Goal: Task Accomplishment & Management: Manage account settings

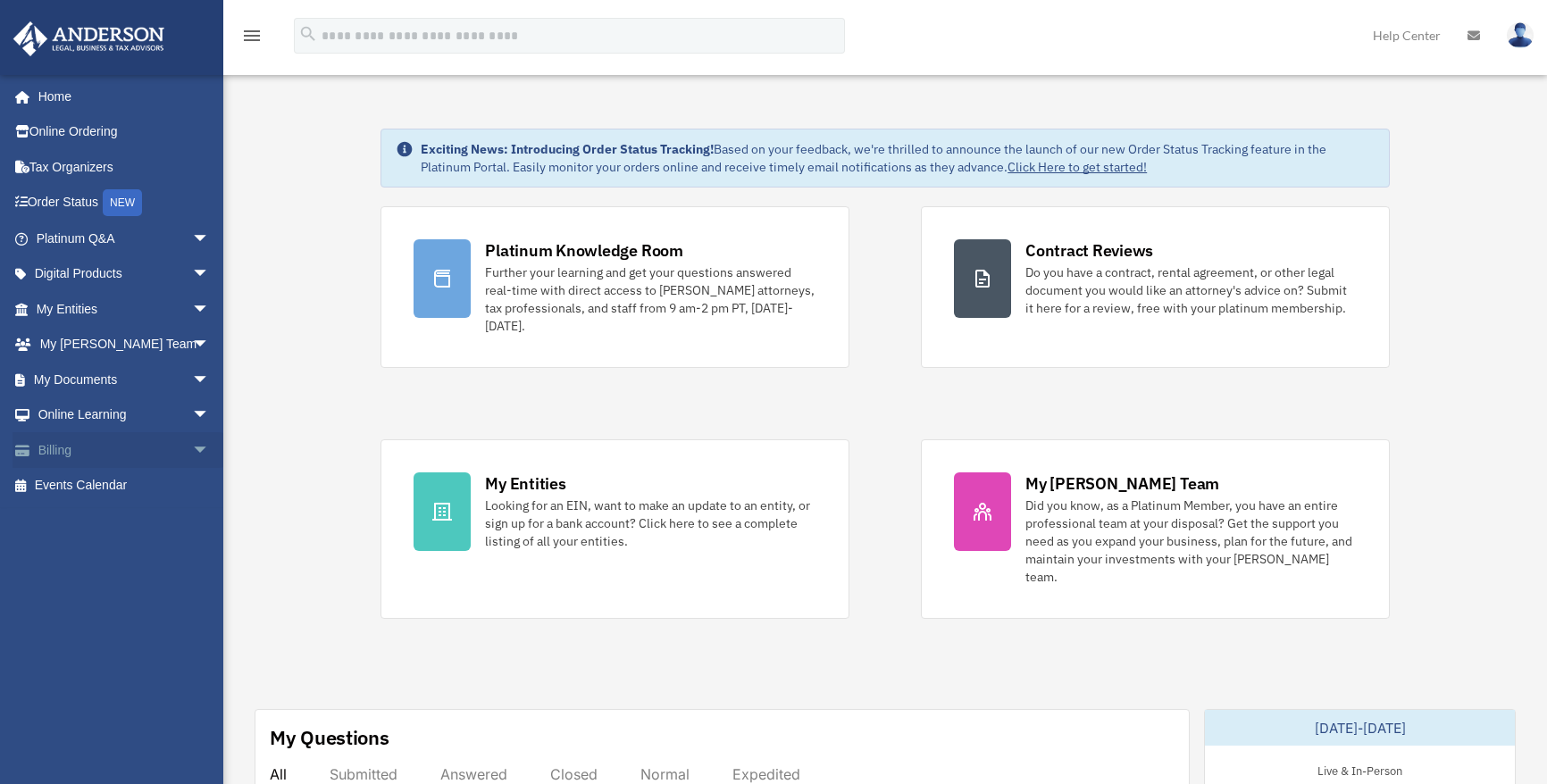
click at [192, 448] on span "arrow_drop_down" at bounding box center [210, 450] width 36 height 37
click at [1517, 35] on img at bounding box center [1520, 36] width 26 height 26
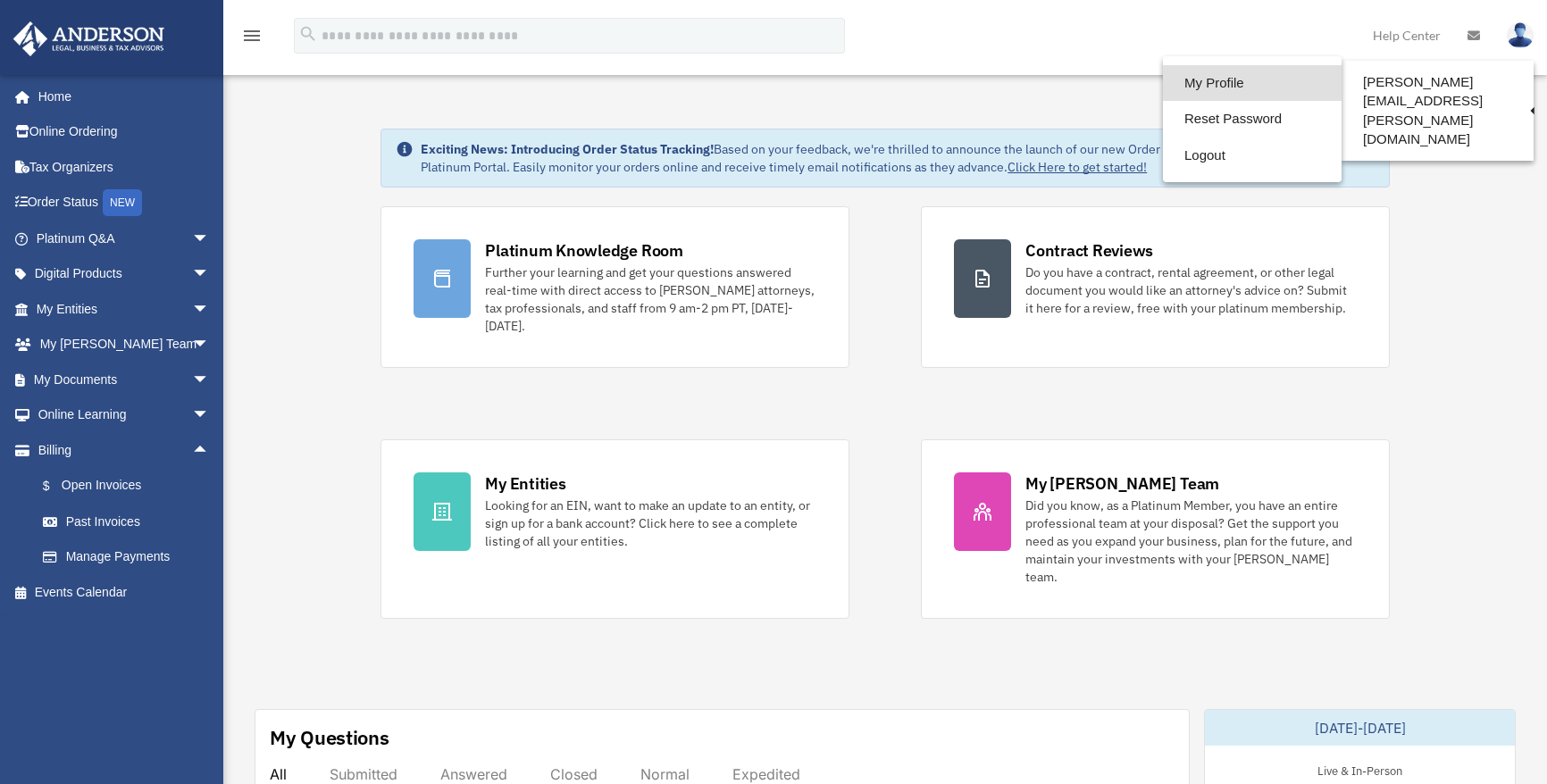
click at [1209, 80] on link "My Profile" at bounding box center [1252, 83] width 179 height 37
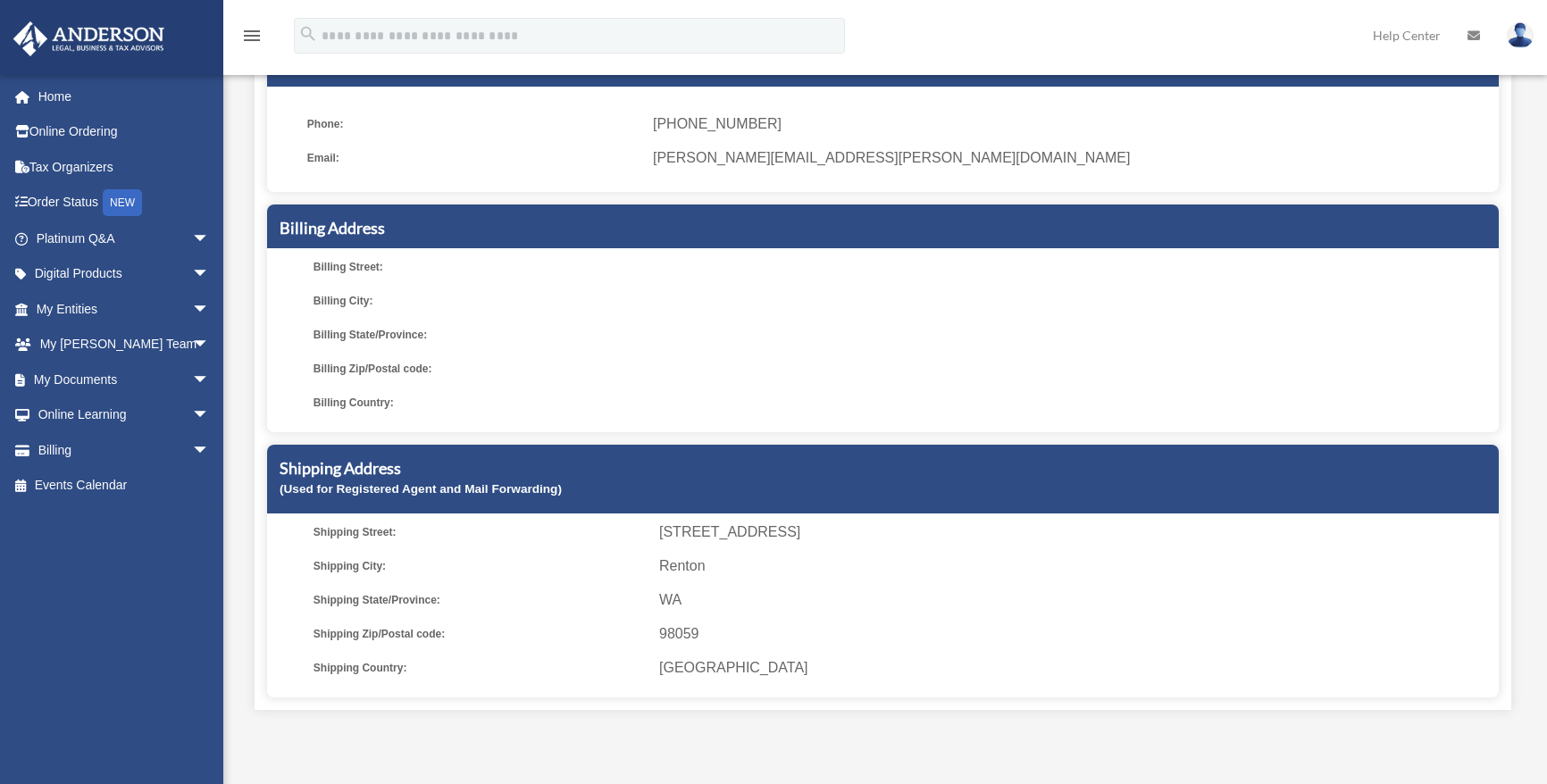
scroll to position [179, 0]
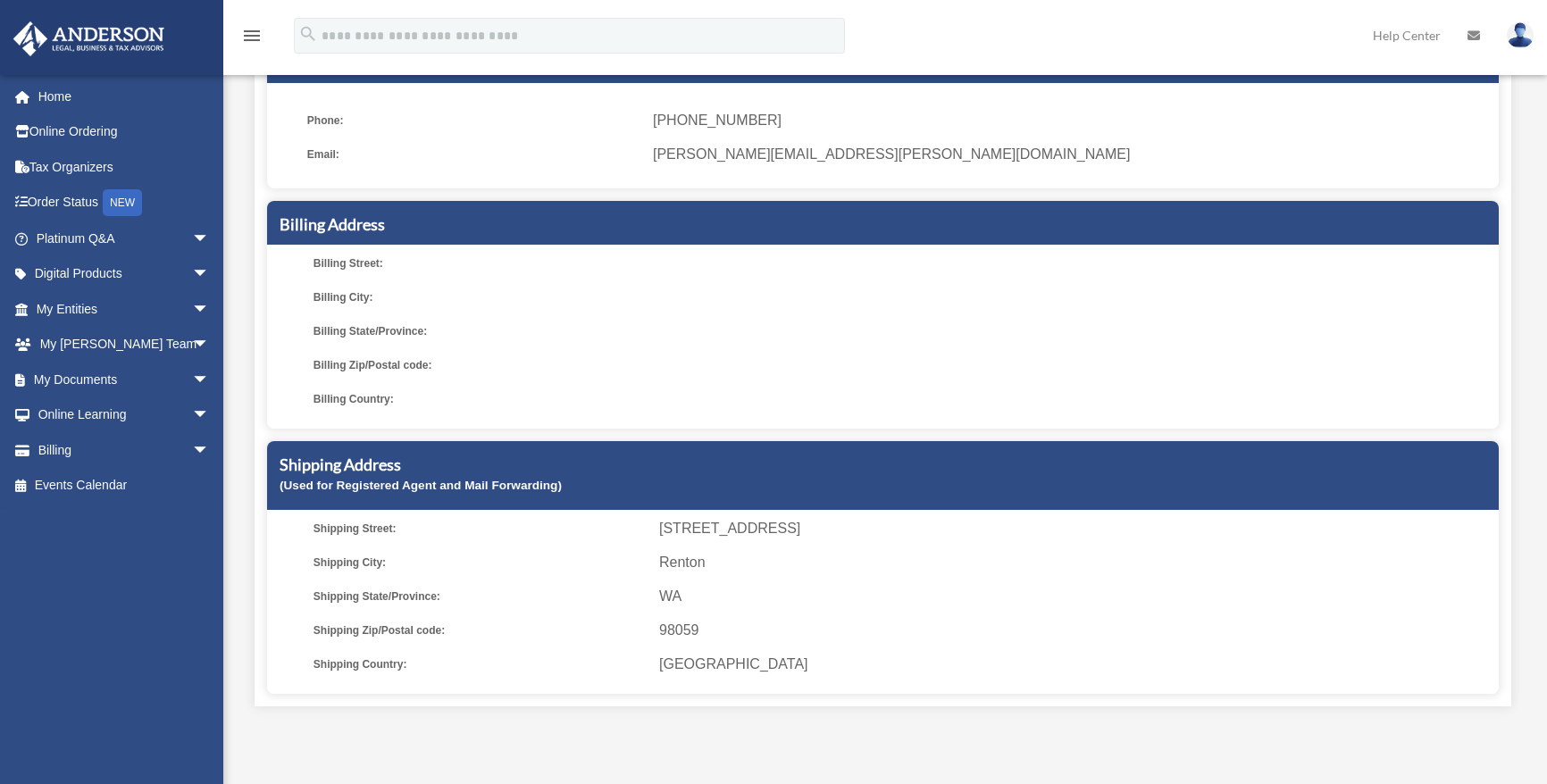
click at [755, 520] on span "5316 Northeast 24th Court" at bounding box center [1076, 528] width 833 height 25
drag, startPoint x: 837, startPoint y: 525, endPoint x: 812, endPoint y: 535, distance: 26.9
click at [821, 532] on span "5316 Northeast 24th Court" at bounding box center [1076, 528] width 833 height 25
click at [837, 530] on span "[STREET_ADDRESS]" at bounding box center [1076, 528] width 833 height 25
drag, startPoint x: 831, startPoint y: 530, endPoint x: 655, endPoint y: 534, distance: 176.0
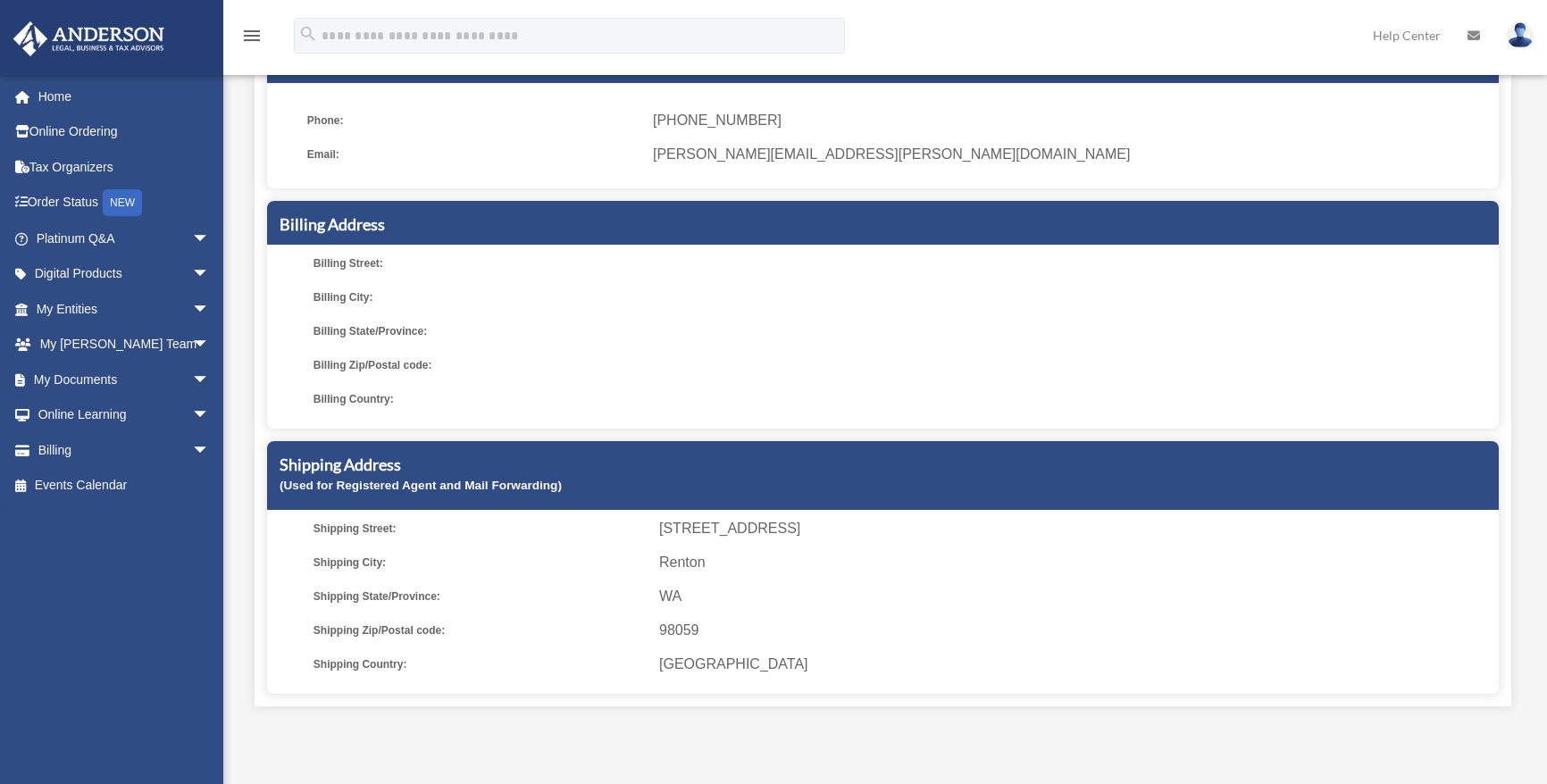
click at [655, 534] on li "Shipping Street: 5316 Northeast 24th Court" at bounding box center [903, 528] width 1179 height 25
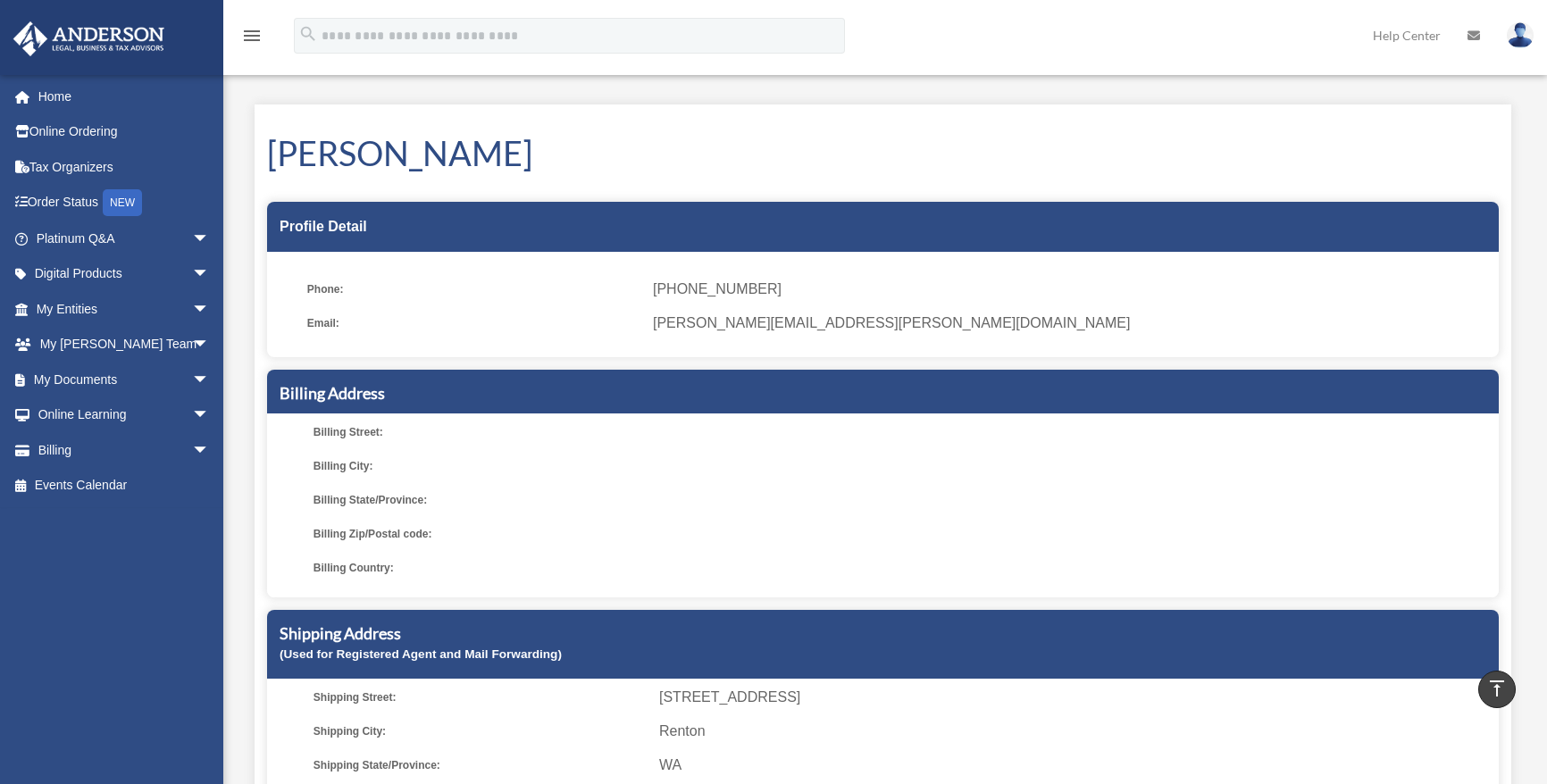
scroll to position [0, 0]
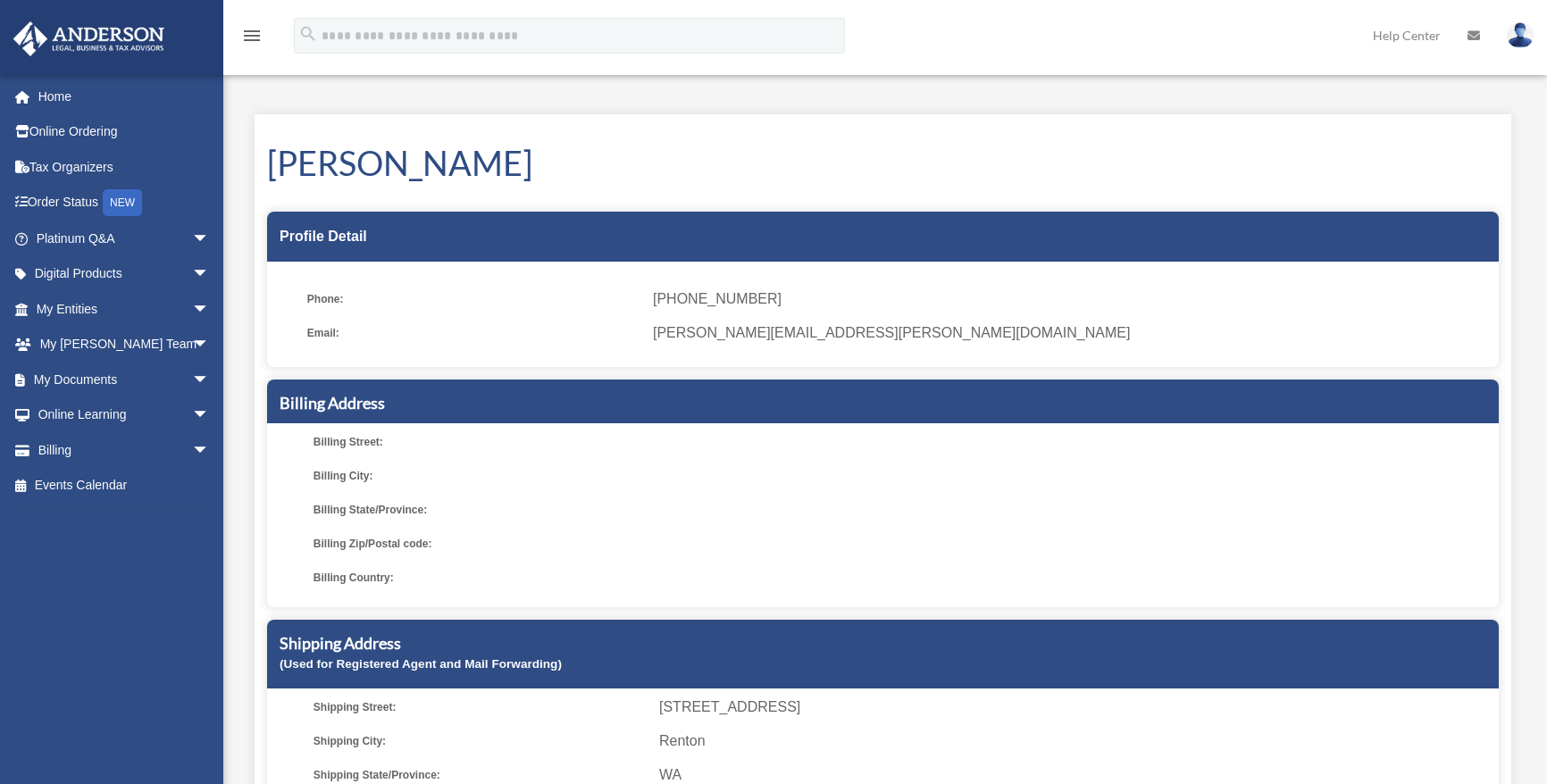
click at [1524, 38] on img at bounding box center [1520, 36] width 26 height 26
click at [960, 98] on div "My Profile date_range Published on Last updated June 7, 2024 March 19, 2020 by …" at bounding box center [882, 499] width 1284 height 813
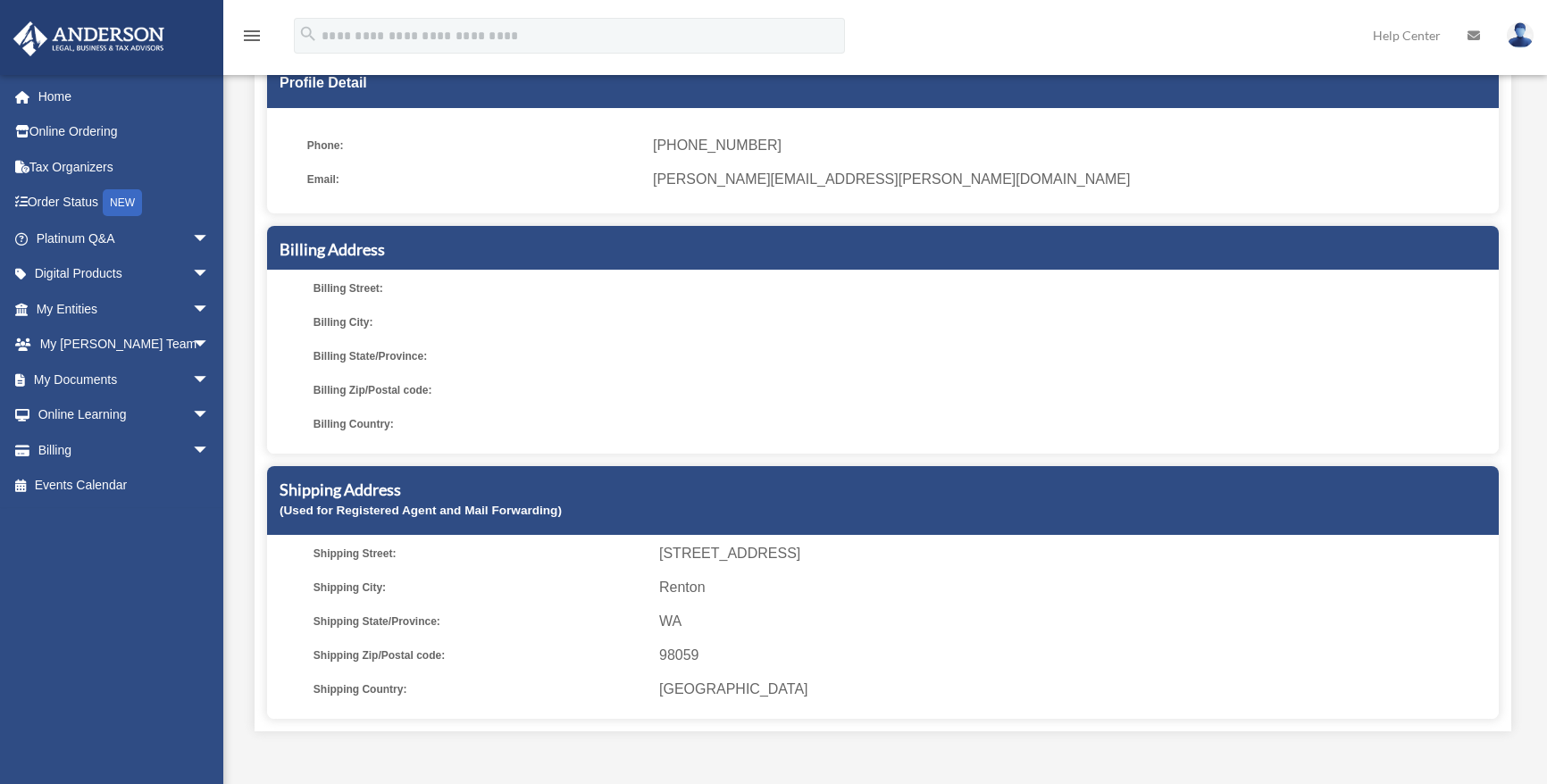
scroll to position [179, 0]
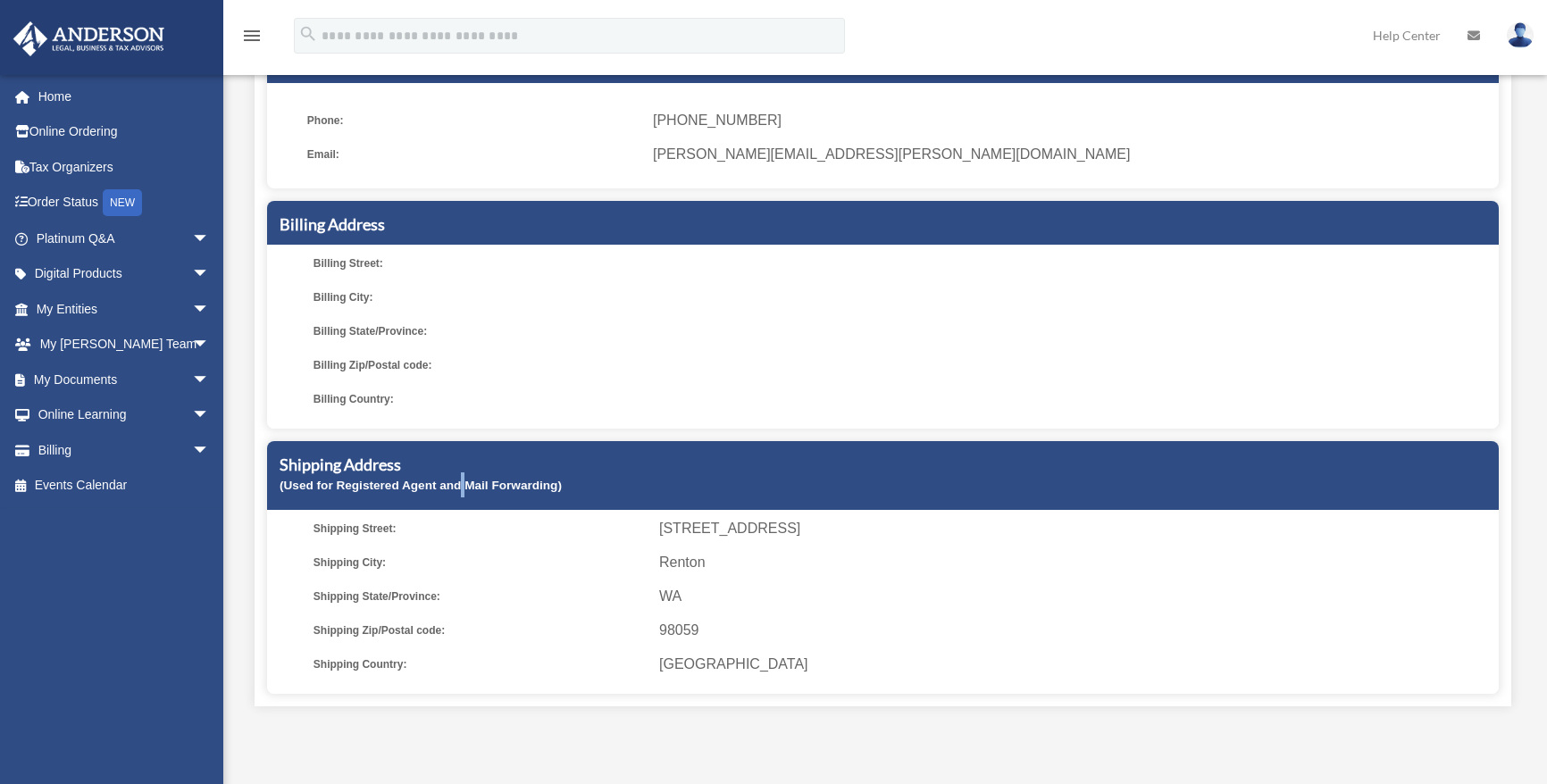
drag, startPoint x: 464, startPoint y: 490, endPoint x: 452, endPoint y: 496, distance: 13.4
click at [457, 496] on div "Shipping Address (Used for Registered Agent and Mail Forwarding)" at bounding box center [883, 475] width 1232 height 69
click at [389, 543] on ul "Shipping Street: 5316 Northeast 24th Court Shipping City: Renton Shipping State…" at bounding box center [883, 596] width 1219 height 161
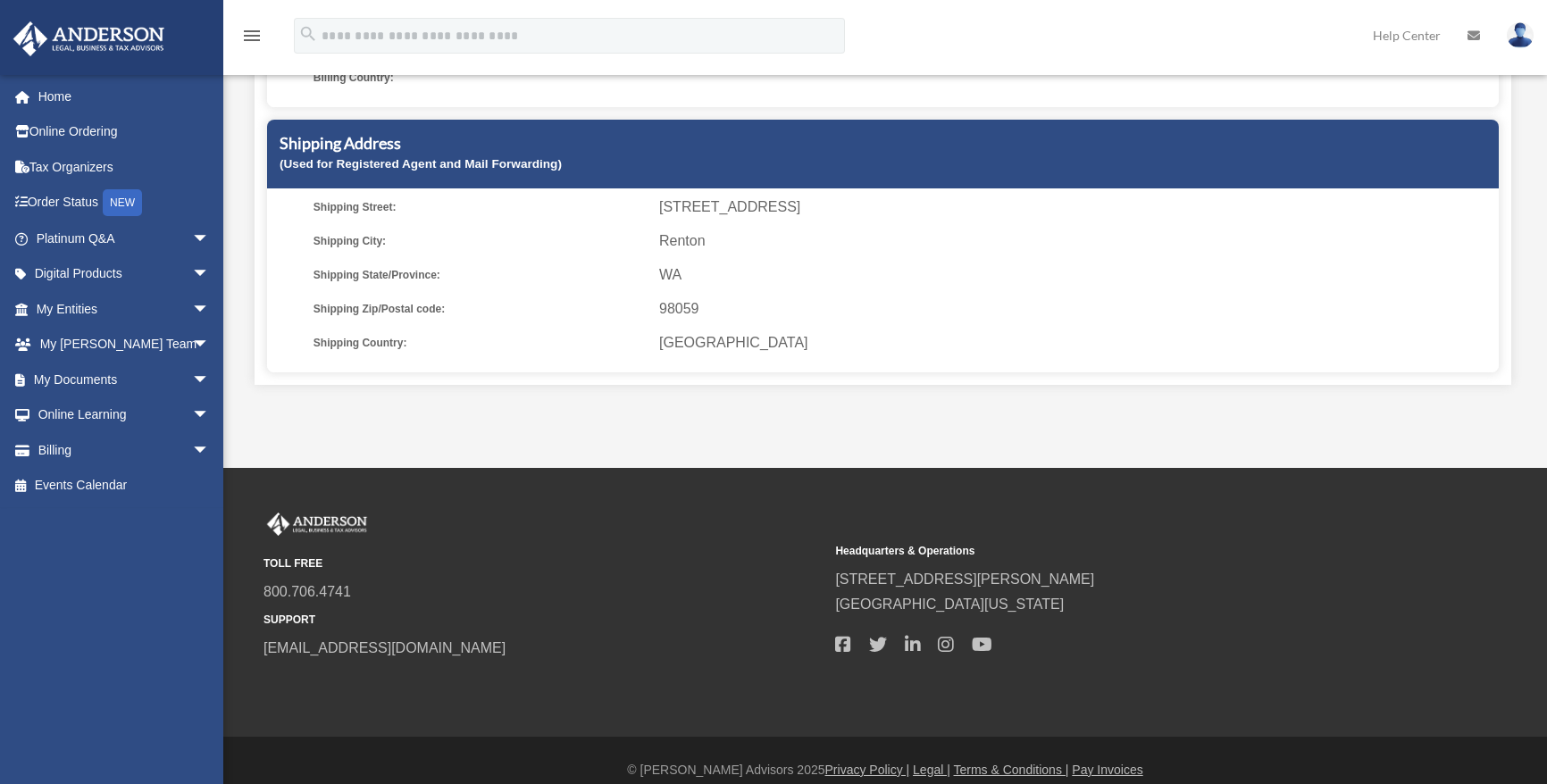
scroll to position [519, 0]
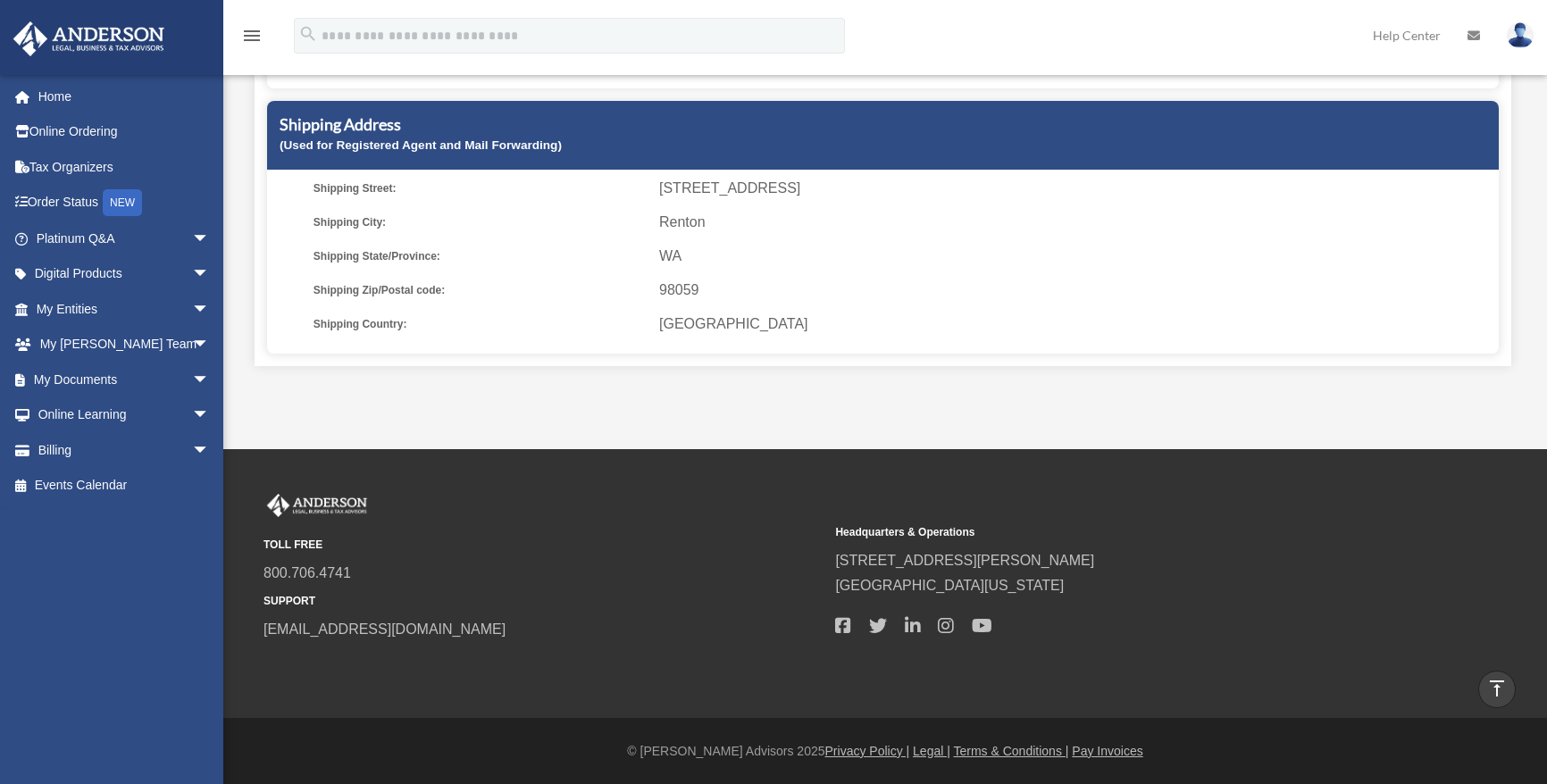
click at [550, 345] on div "Shipping Street: 5316 Northeast 24th Court Shipping City: Renton Shipping State…" at bounding box center [883, 268] width 1232 height 171
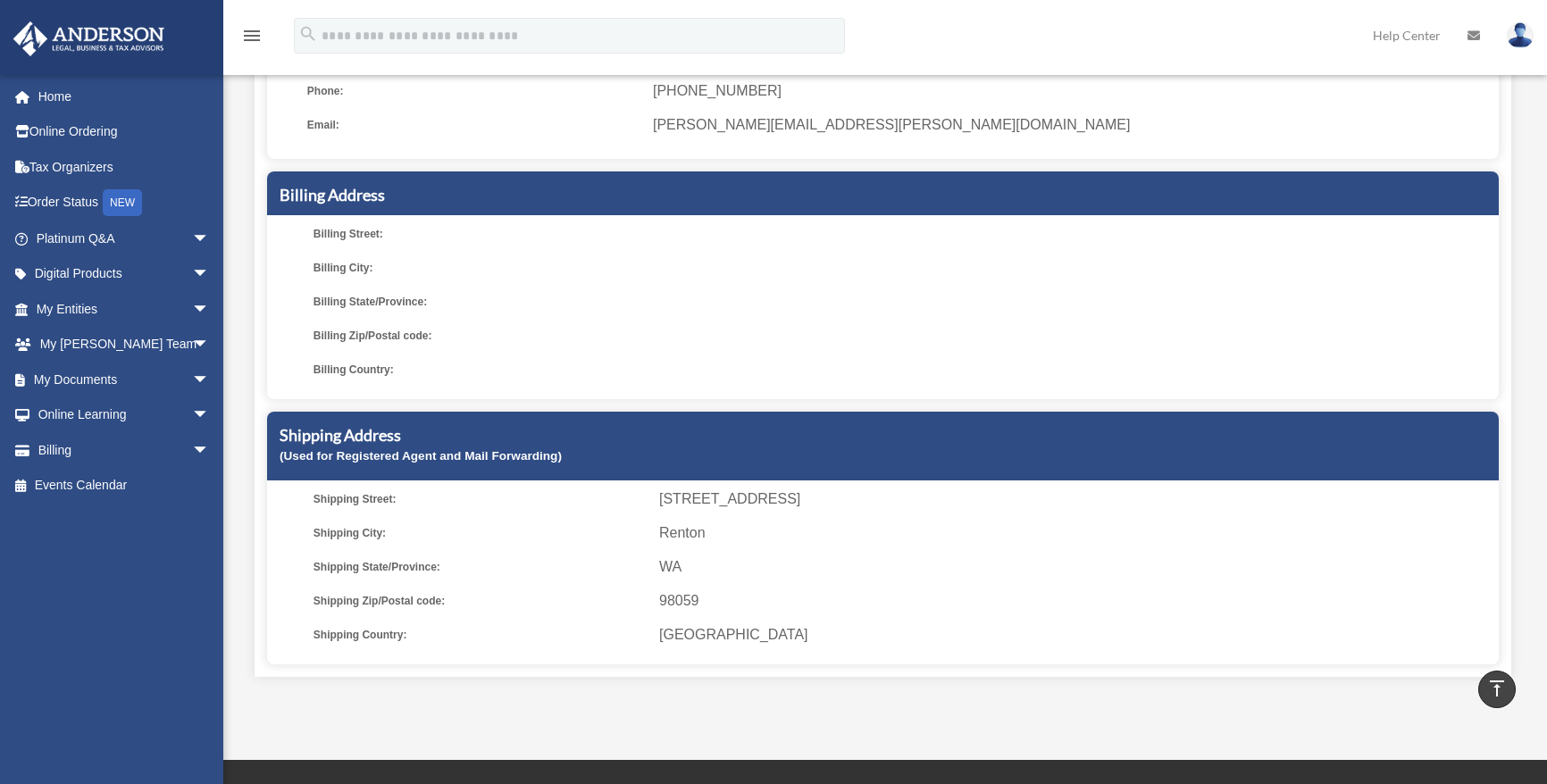
scroll to position [162, 0]
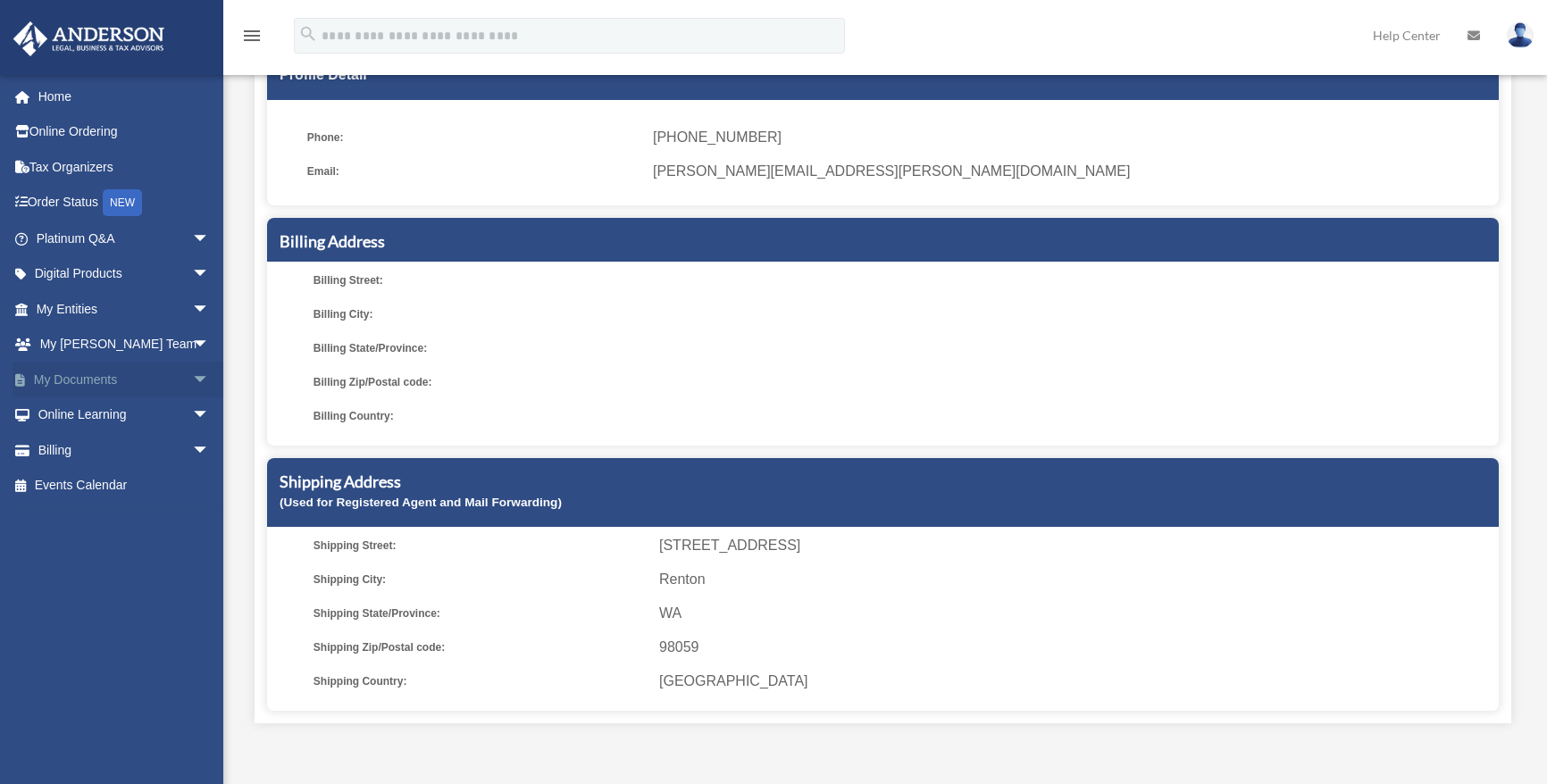
click at [192, 378] on span "arrow_drop_down" at bounding box center [210, 380] width 36 height 37
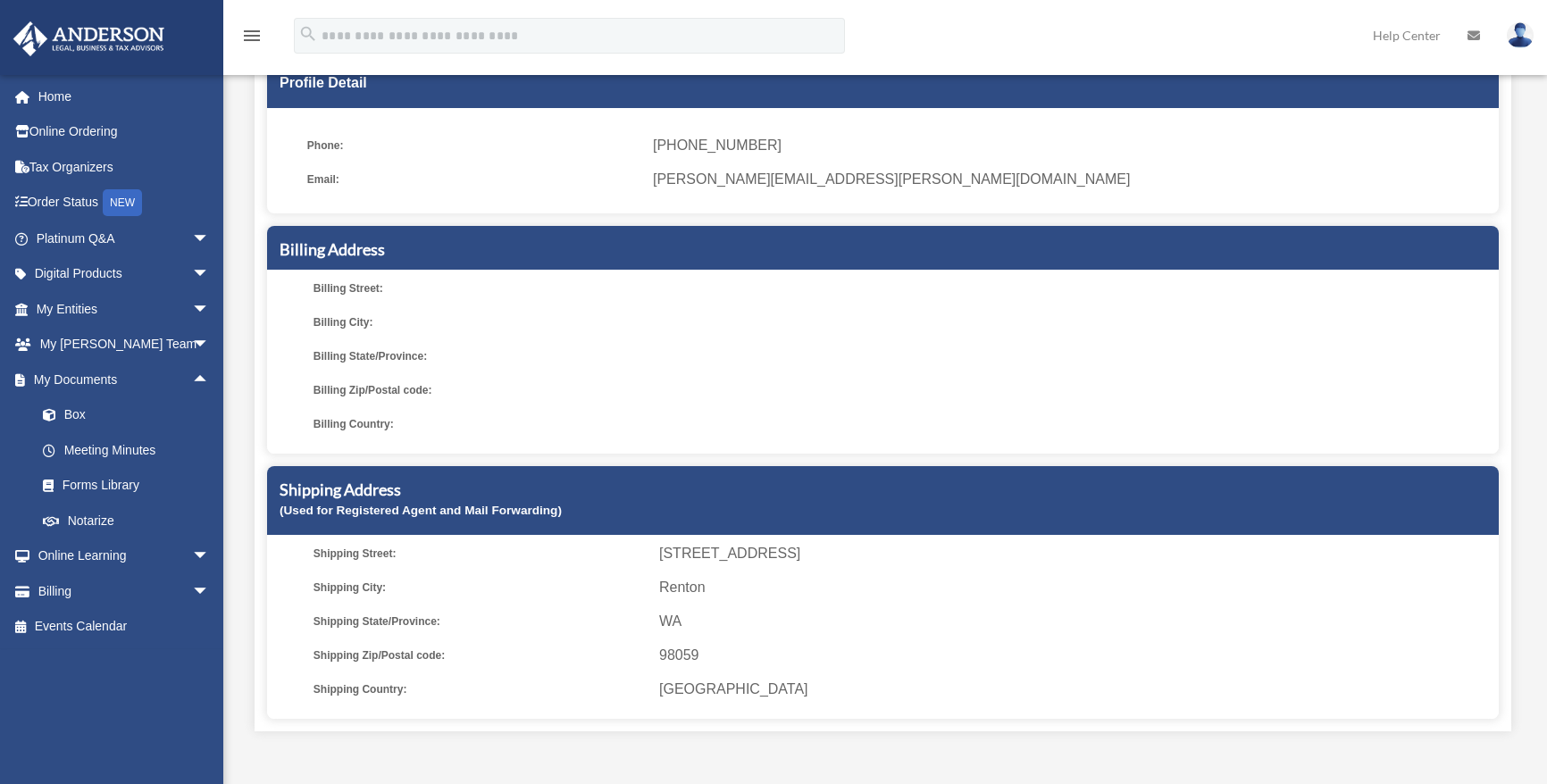
scroll to position [72, 0]
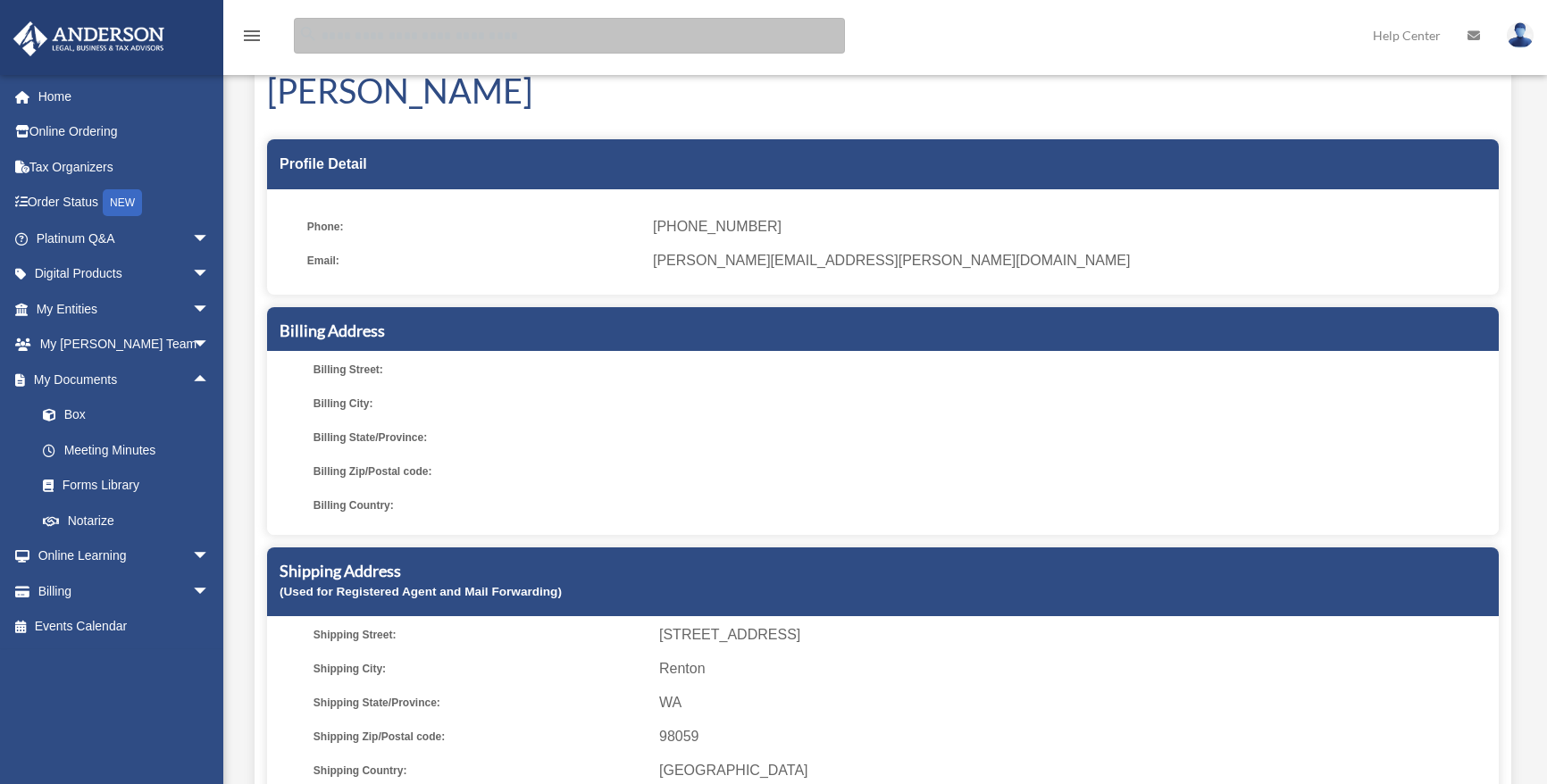
click at [400, 30] on input "search" at bounding box center [569, 36] width 551 height 36
type input "**********"
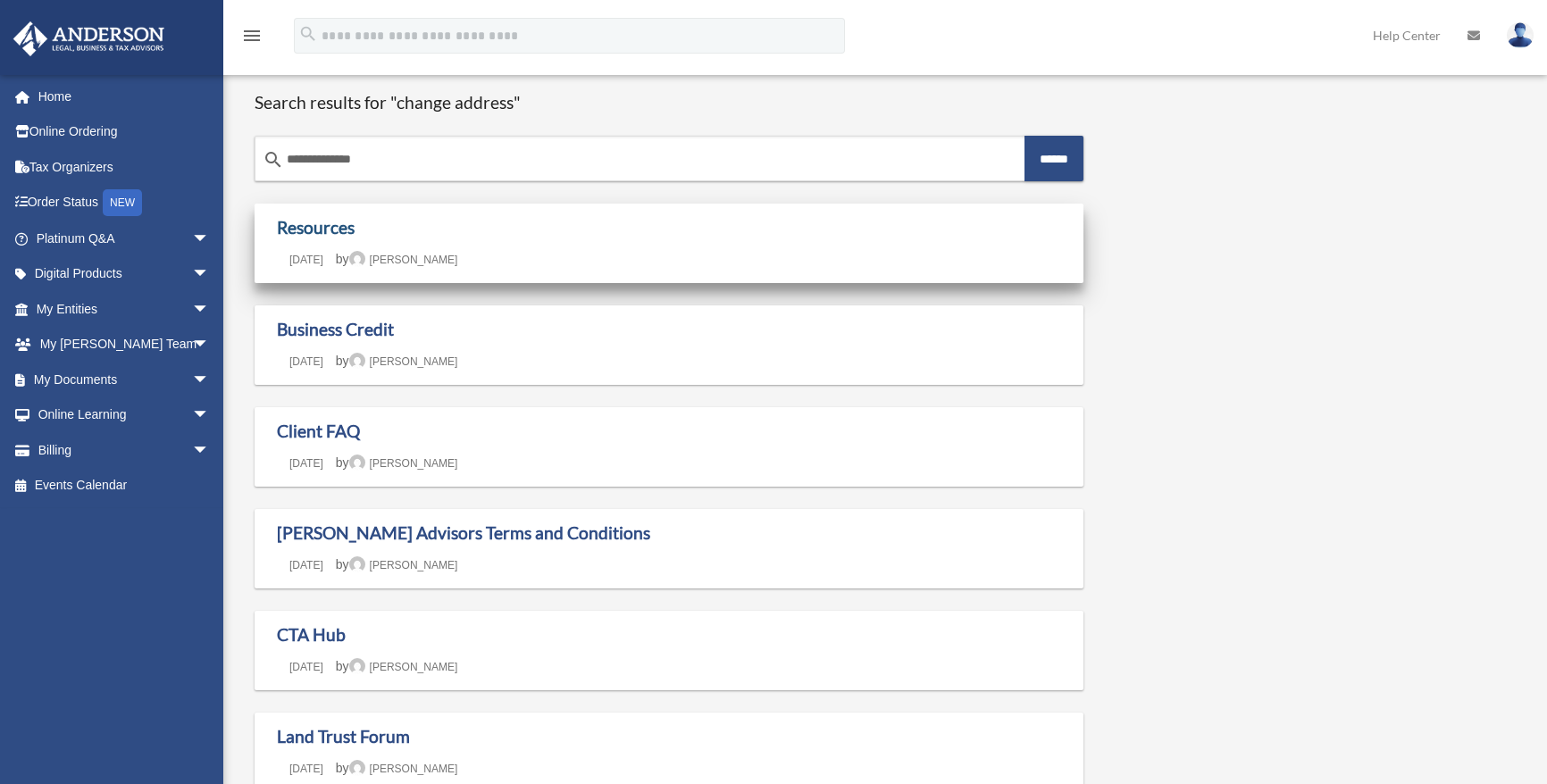
click at [328, 230] on link "Resources" at bounding box center [315, 227] width 78 height 21
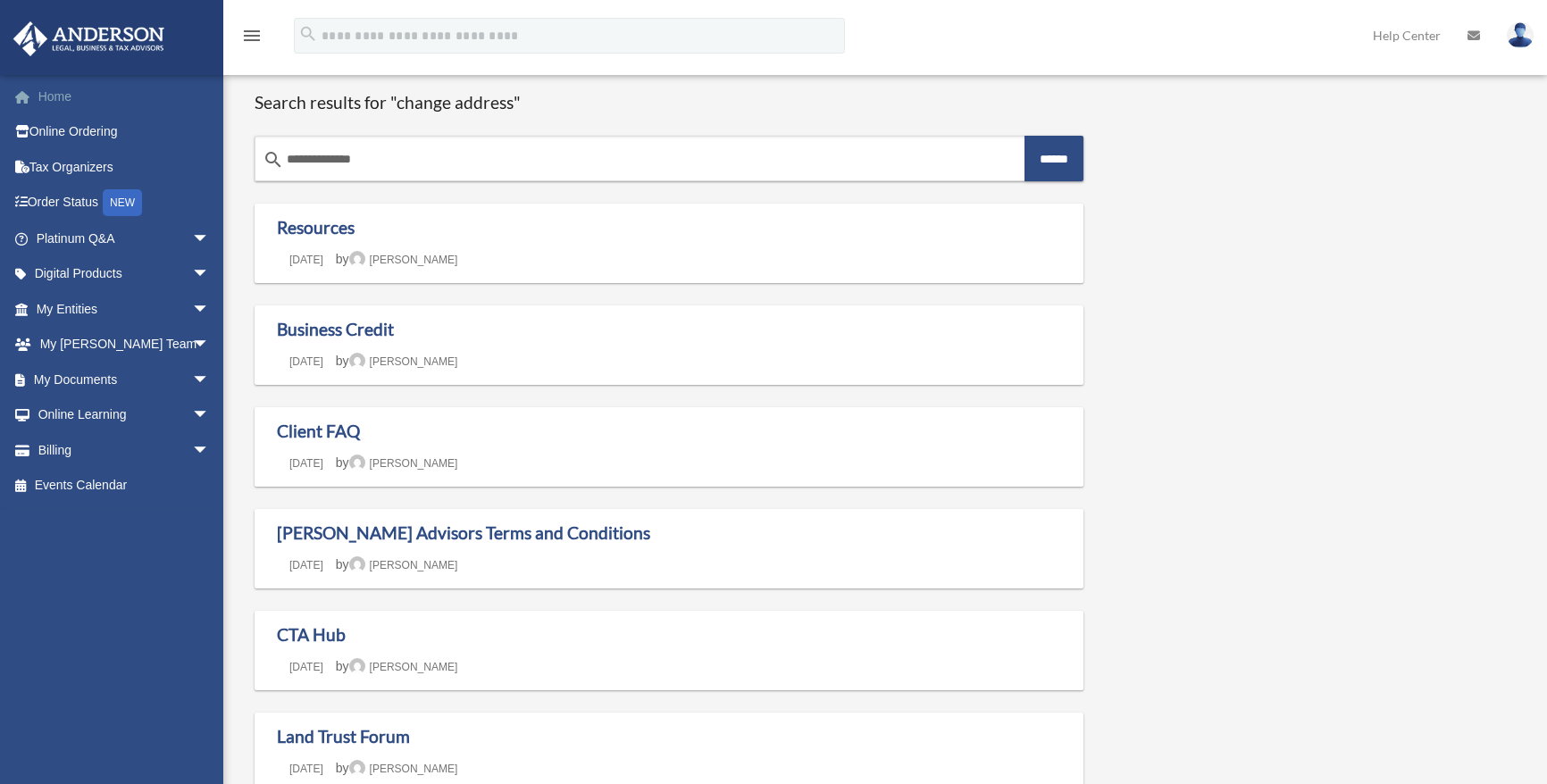
click at [46, 98] on link "Home" at bounding box center [124, 97] width 224 height 36
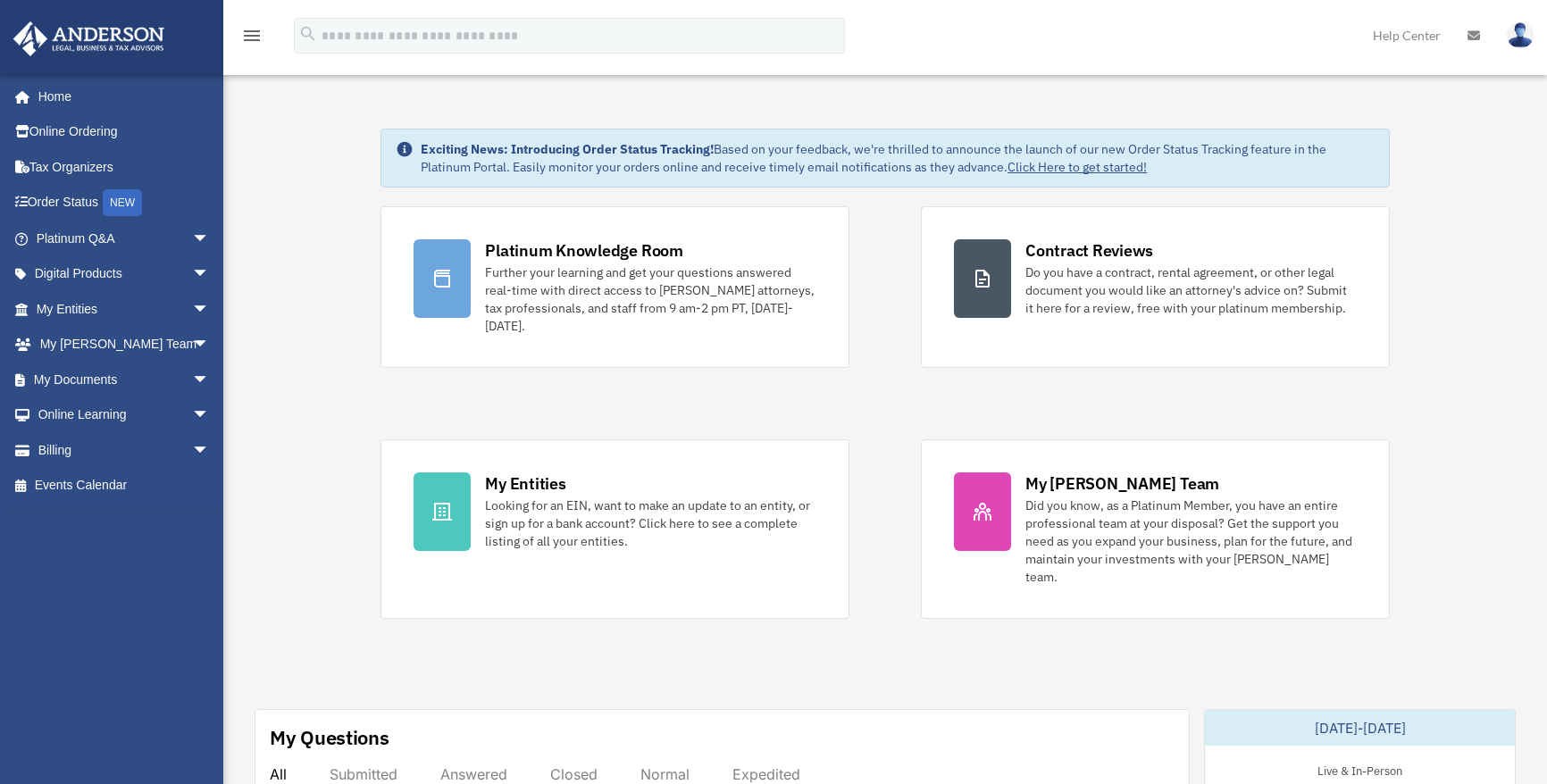
click at [1402, 32] on link "Help Center" at bounding box center [1406, 35] width 95 height 71
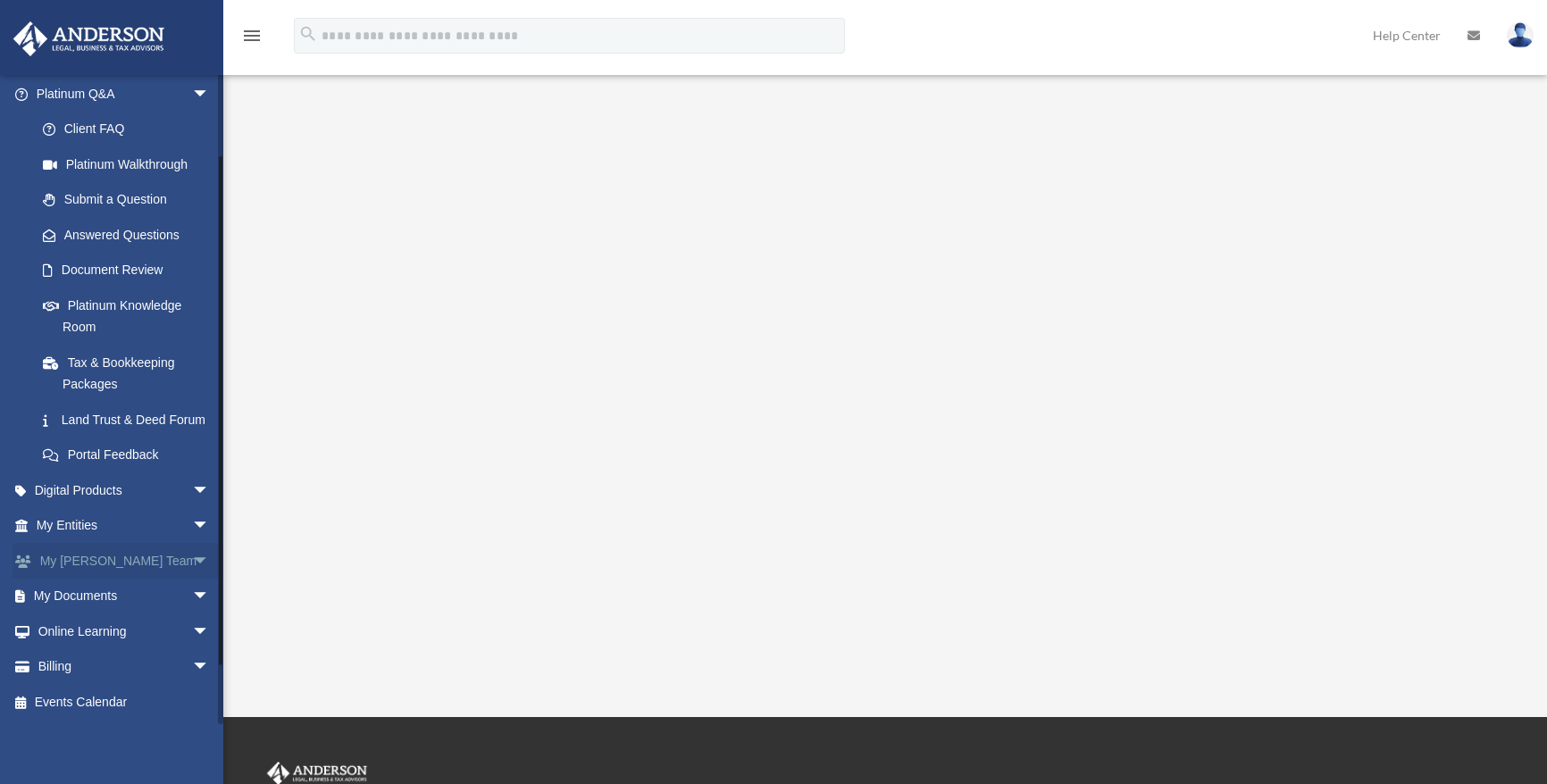
scroll to position [166, 0]
click at [192, 594] on span "arrow_drop_down" at bounding box center [210, 596] width 36 height 37
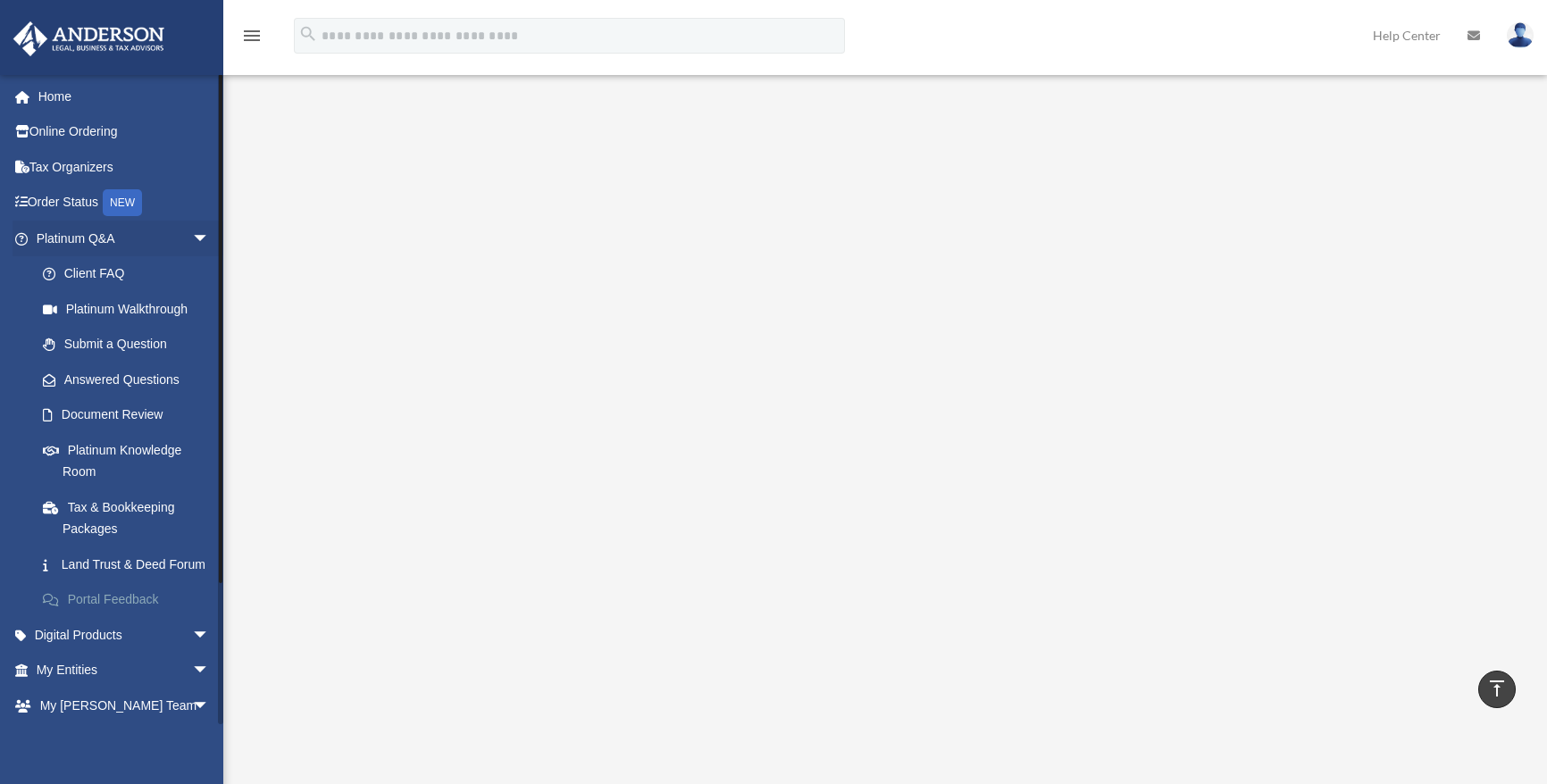
scroll to position [0, 0]
click at [1525, 34] on img at bounding box center [1520, 36] width 26 height 26
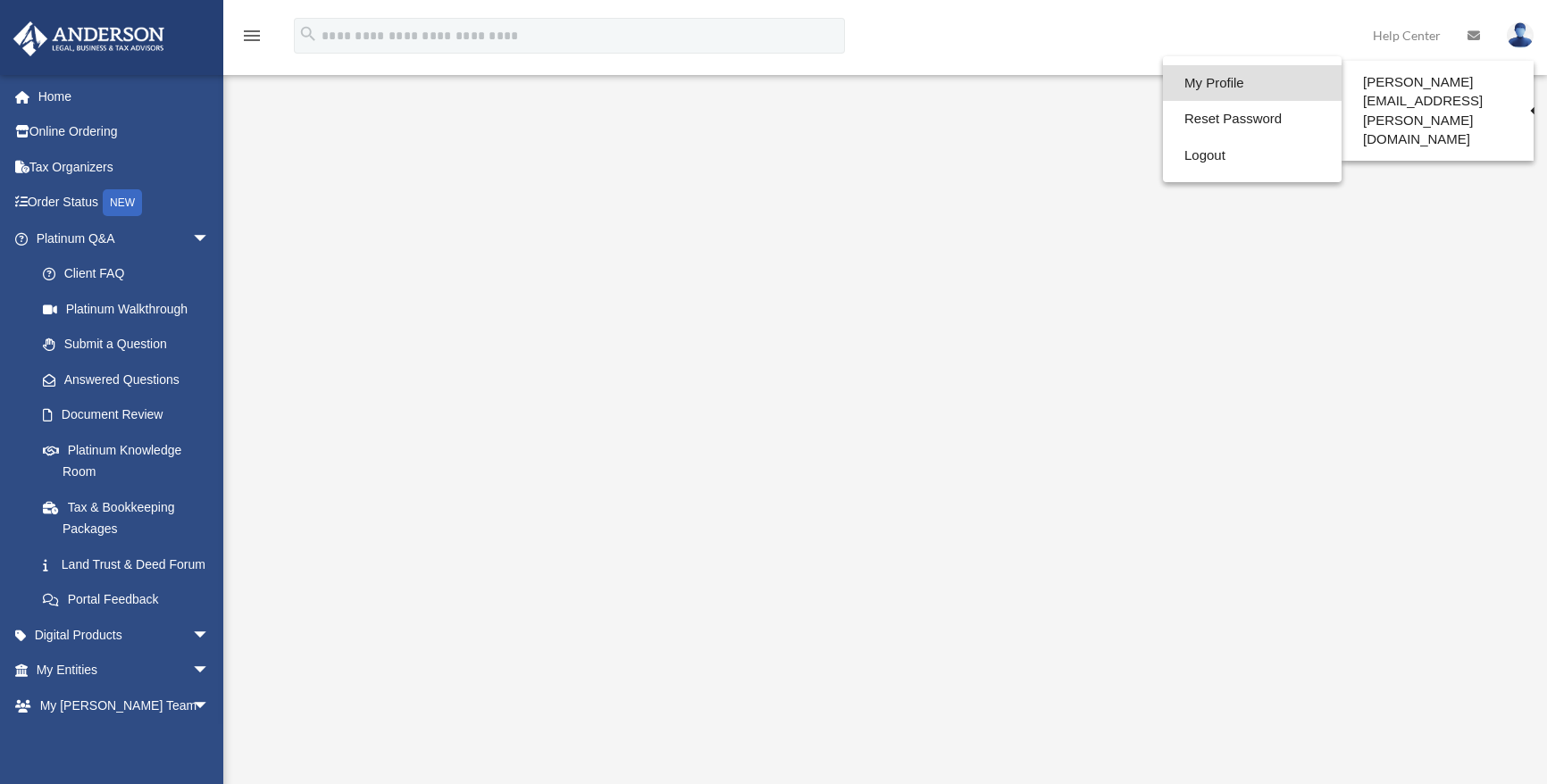
click at [1211, 81] on link "My Profile" at bounding box center [1252, 83] width 179 height 37
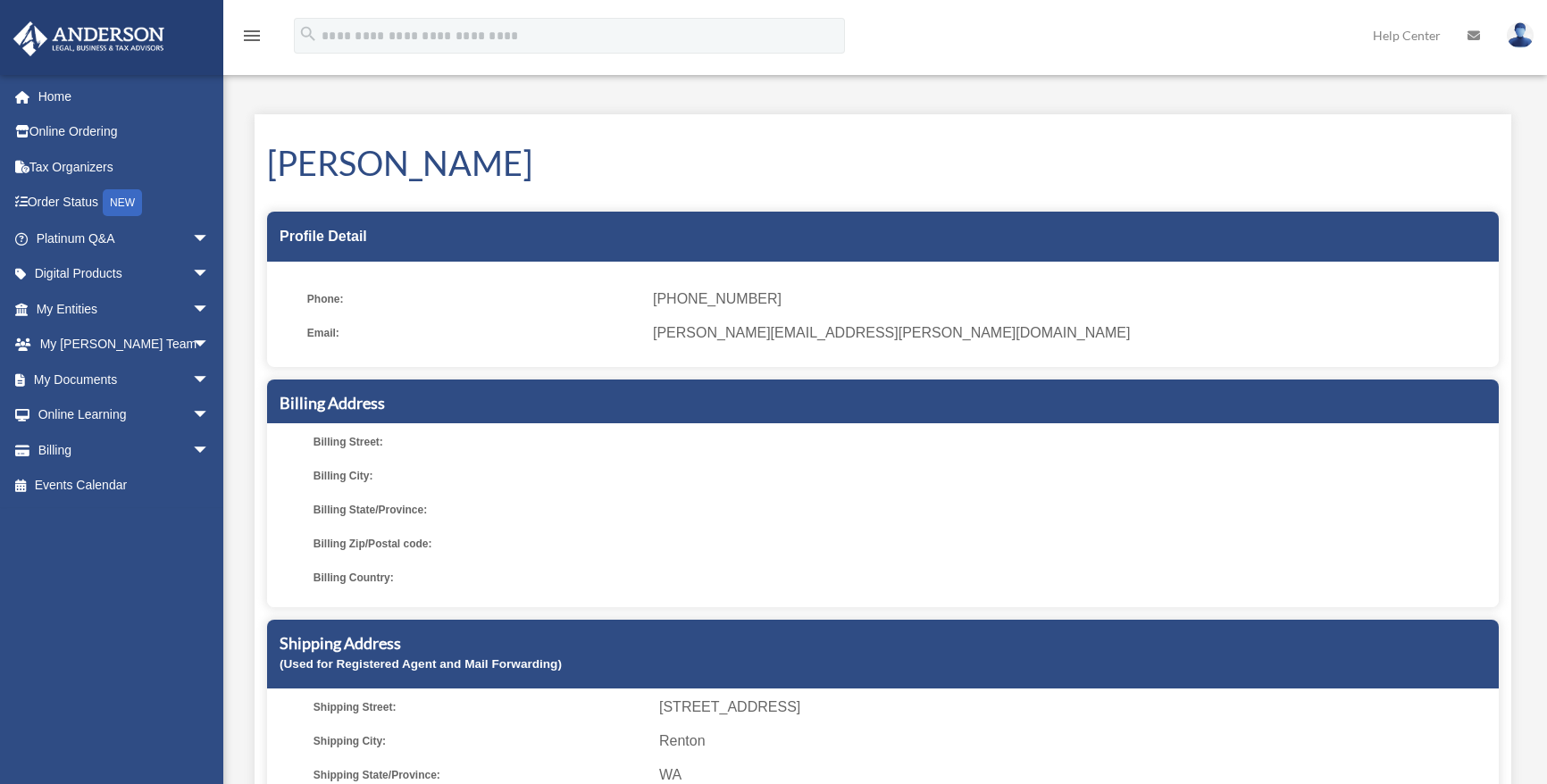
click at [435, 151] on h1 "[PERSON_NAME]" at bounding box center [883, 163] width 1232 height 47
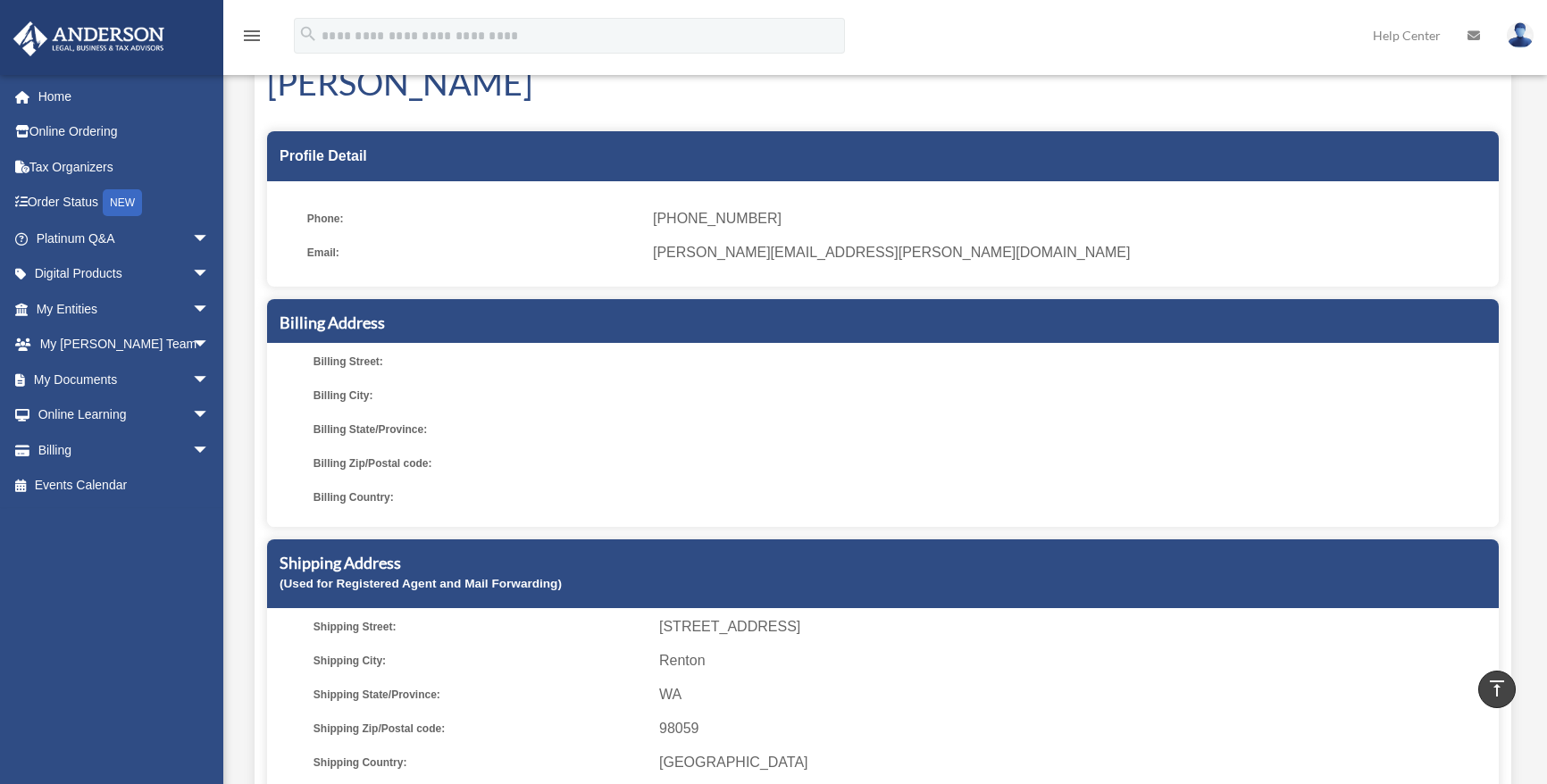
scroll to position [72, 0]
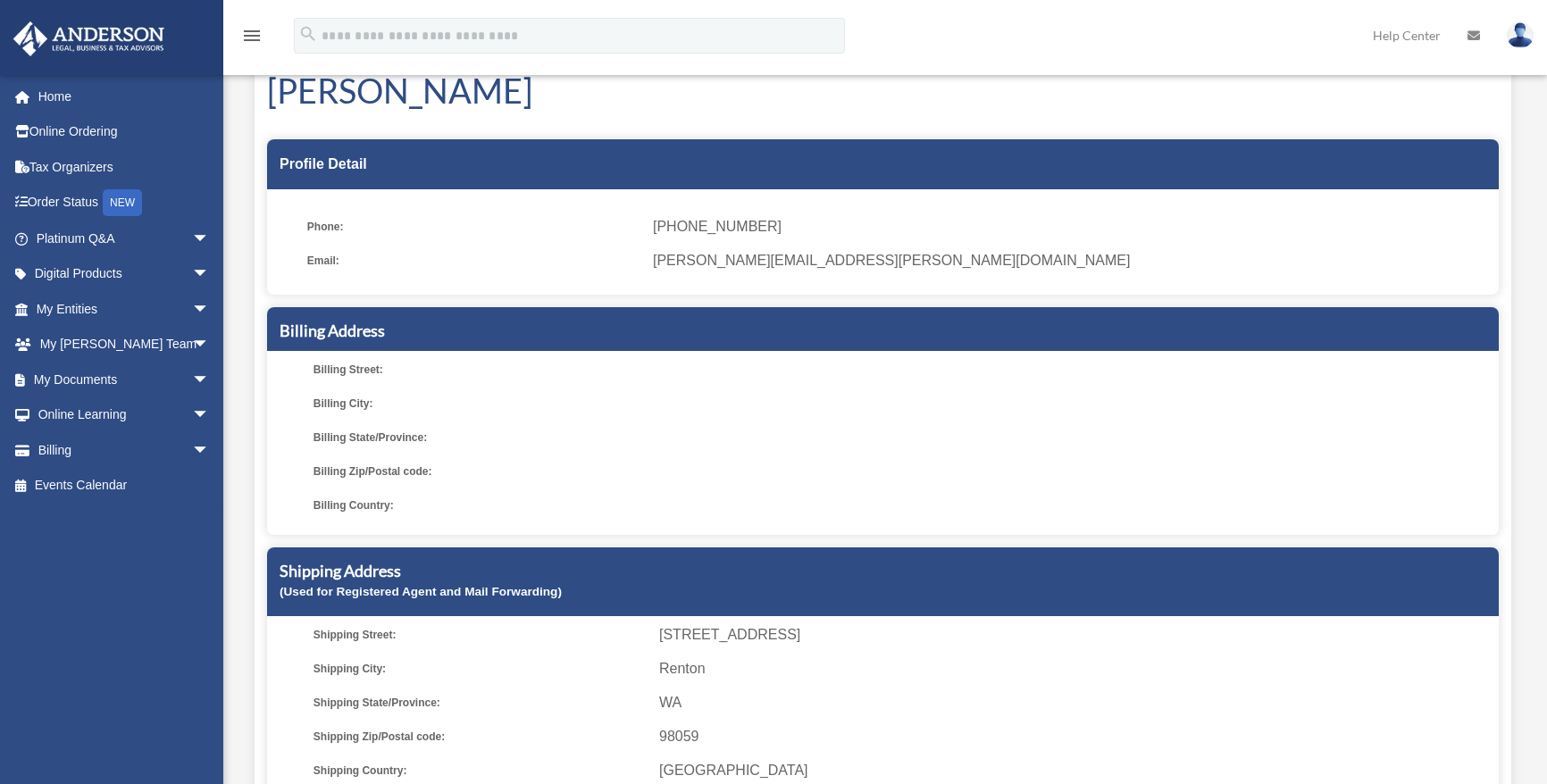
click at [402, 377] on span "Billing Street:" at bounding box center [480, 369] width 333 height 25
click at [374, 357] on span "Billing Street:" at bounding box center [480, 369] width 333 height 25
click at [653, 357] on li "Billing Street:" at bounding box center [903, 369] width 1179 height 25
click at [686, 376] on span at bounding box center [1076, 369] width 833 height 25
drag, startPoint x: 690, startPoint y: 375, endPoint x: 705, endPoint y: 294, distance: 82.4
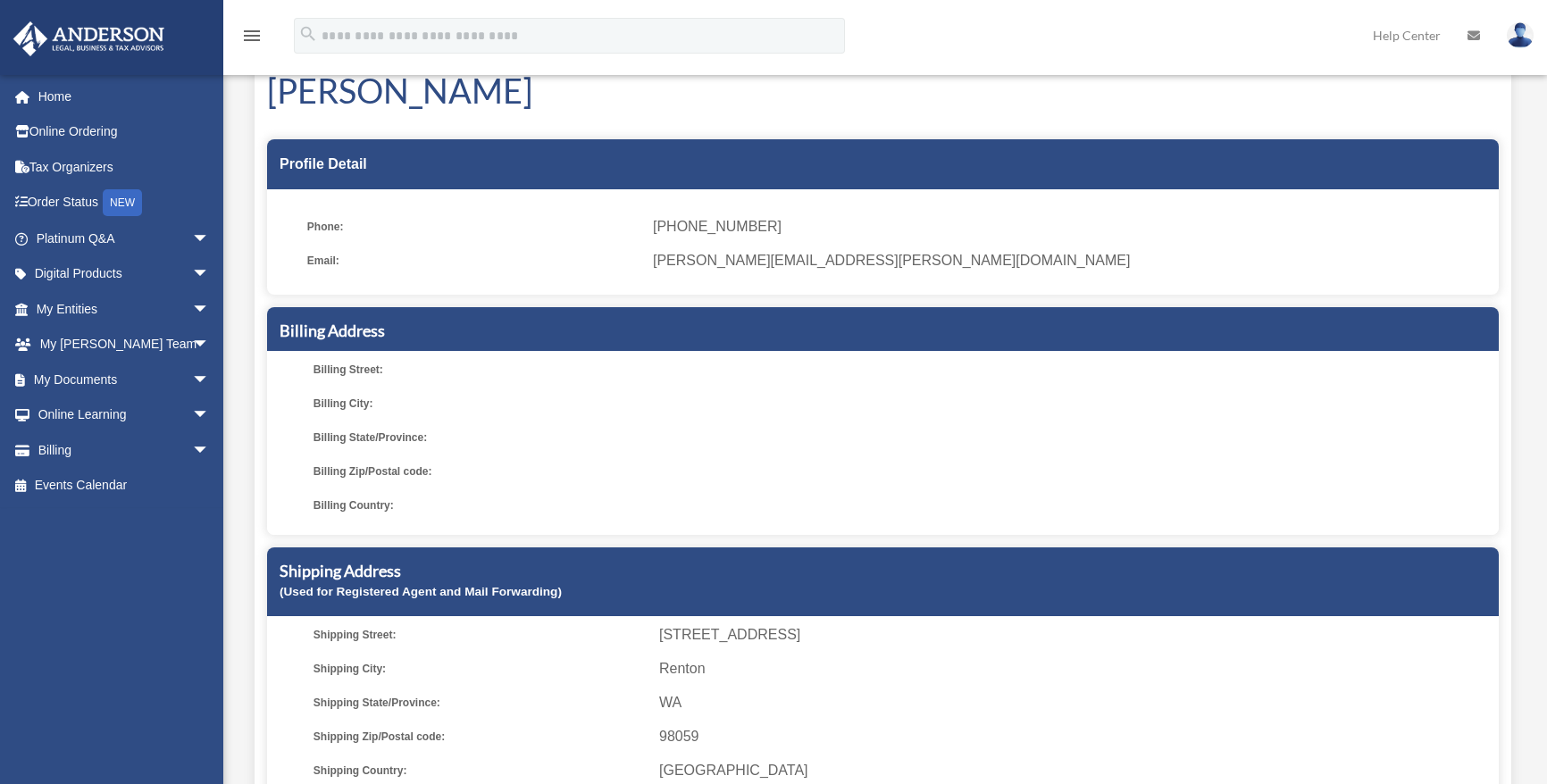
click at [693, 368] on span at bounding box center [1076, 369] width 833 height 25
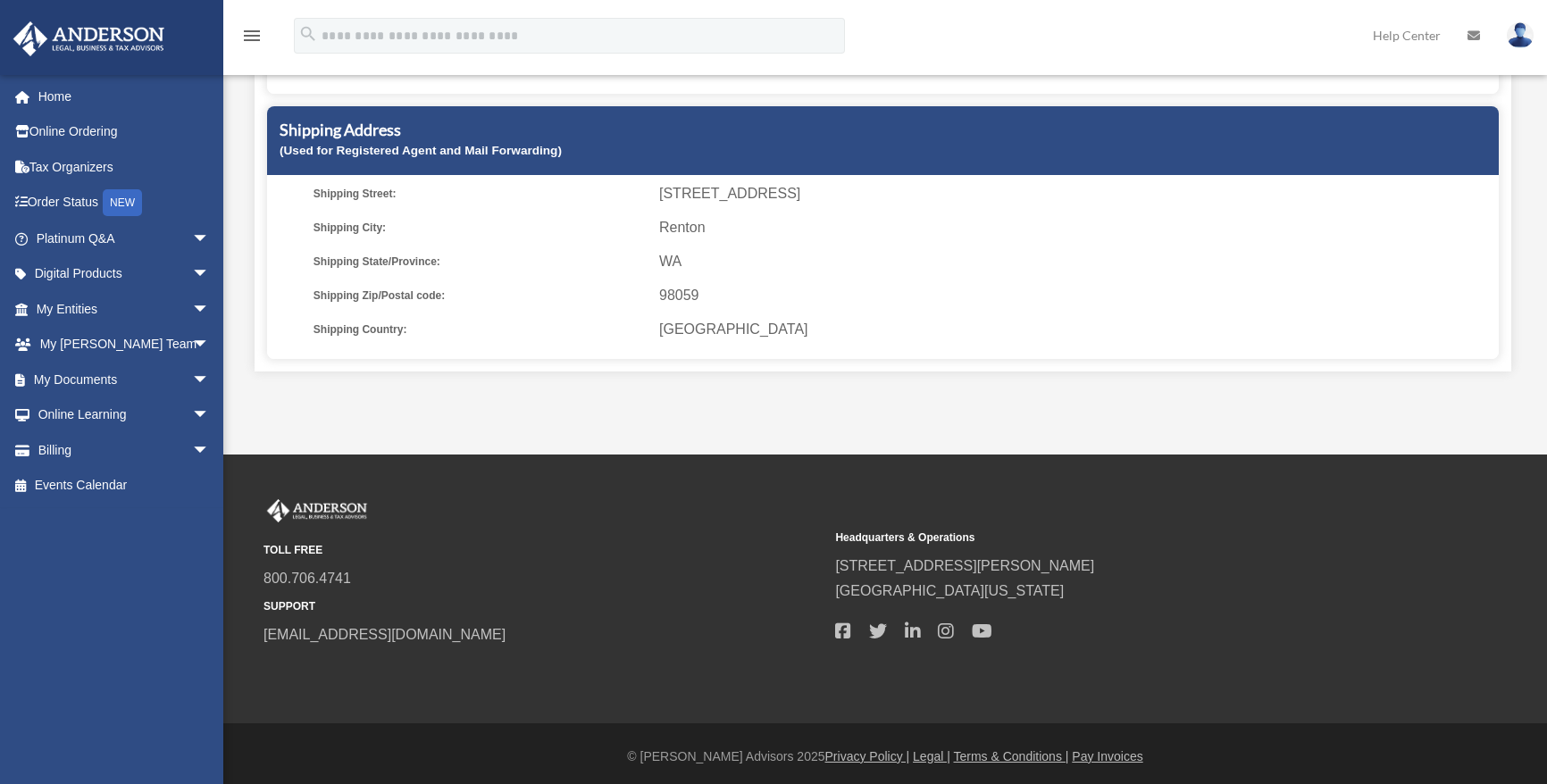
scroll to position [519, 0]
